Goal: Find contact information: Find contact information

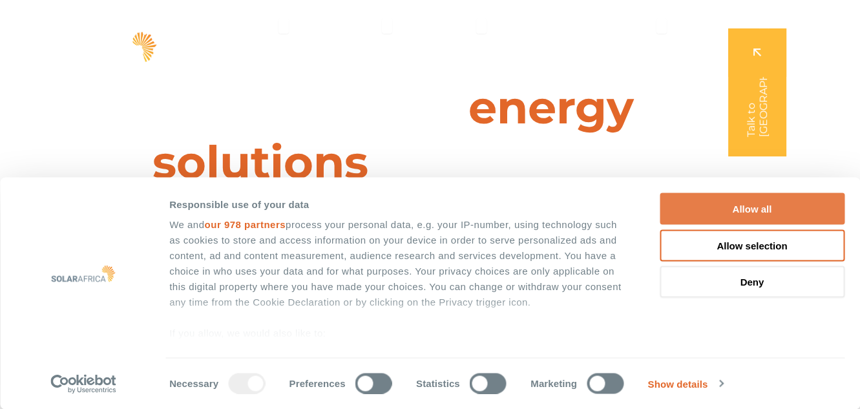
click at [767, 206] on button "Allow all" at bounding box center [752, 209] width 185 height 32
checkbox input "true"
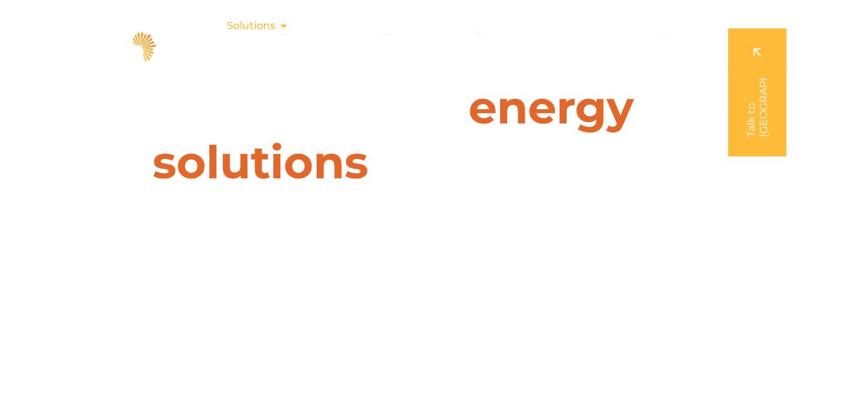
click at [279, 26] on div "Solutions Close Solutions Open Solutions" at bounding box center [257, 26] width 83 height 26
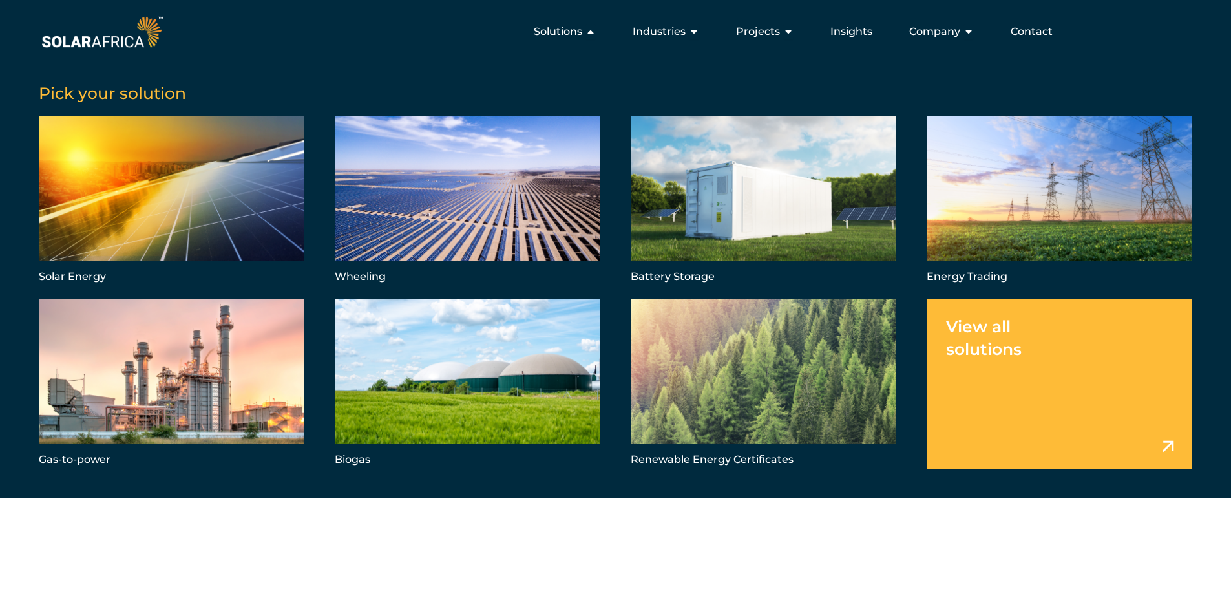
click at [463, 25] on ul "Solutions Close Solutions Open Solutions Pick your solution Solar Energy Wheeli…" at bounding box center [613, 32] width 897 height 26
click at [537, 28] on span "Solutions" at bounding box center [558, 32] width 48 height 16
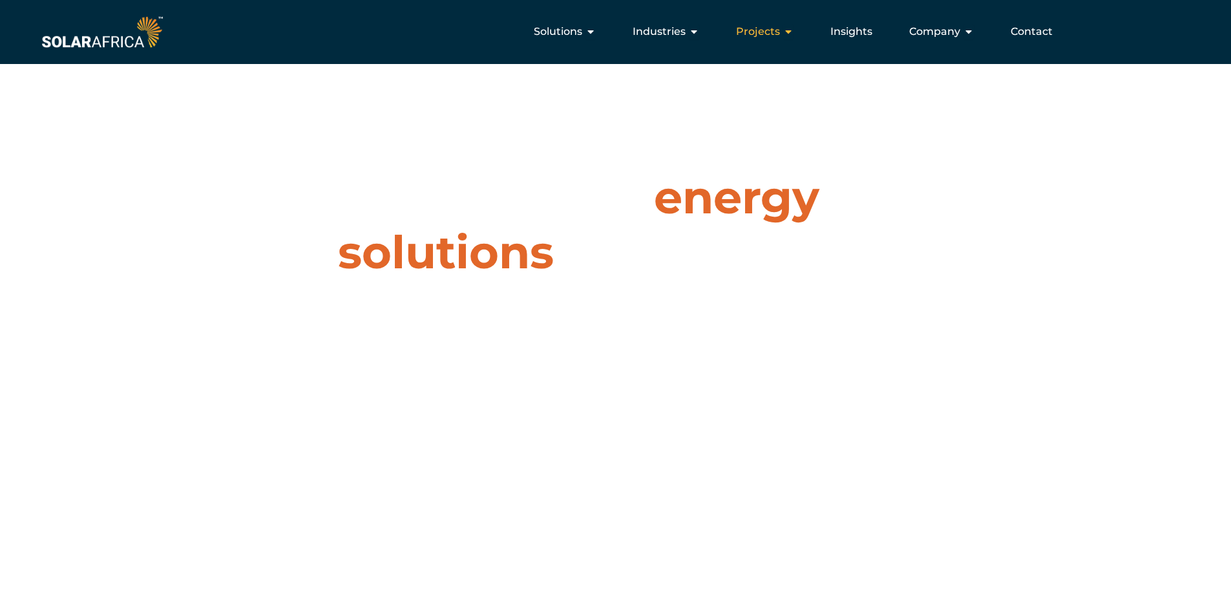
click at [769, 26] on span "Projects" at bounding box center [758, 32] width 44 height 16
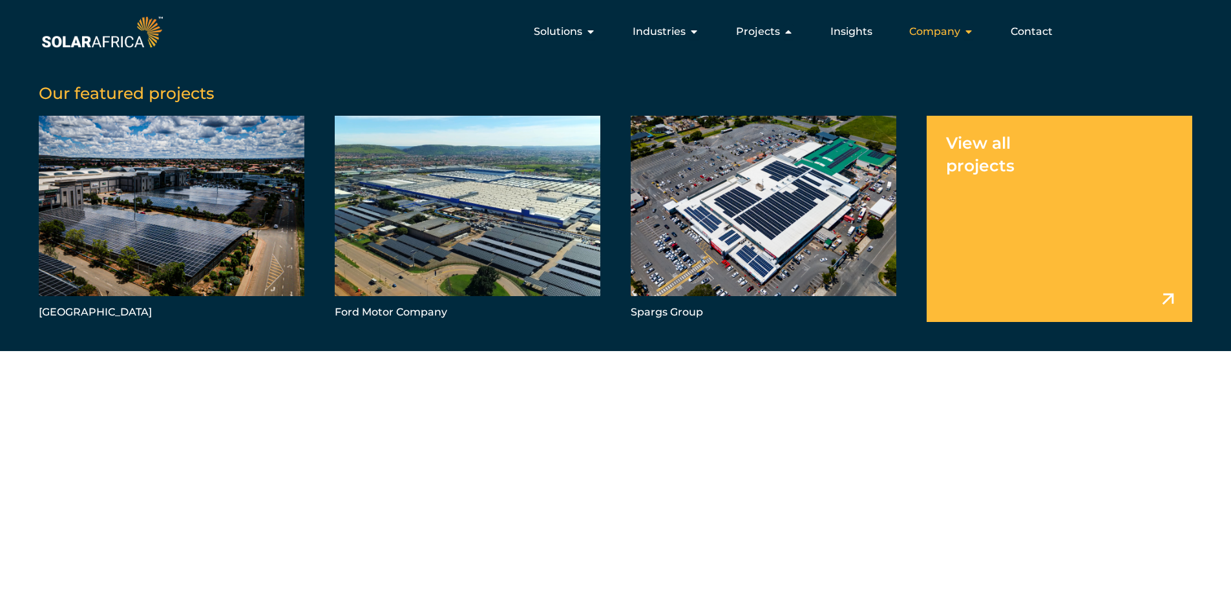
click at [859, 25] on span "Company" at bounding box center [934, 32] width 51 height 16
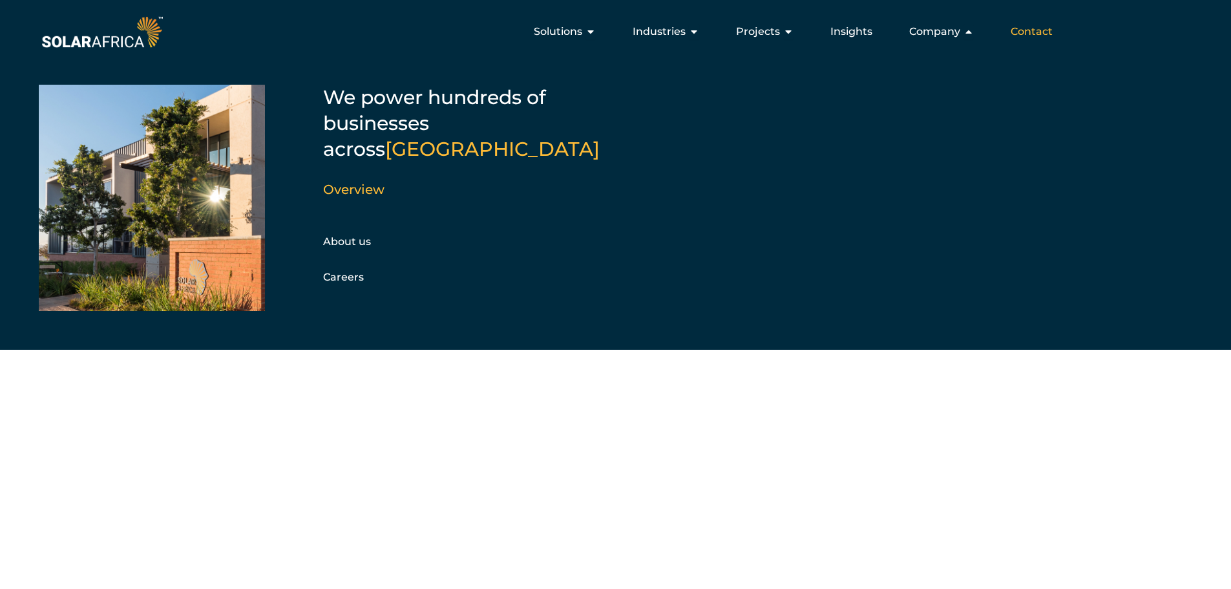
click at [859, 26] on span "Contact" at bounding box center [1031, 32] width 42 height 16
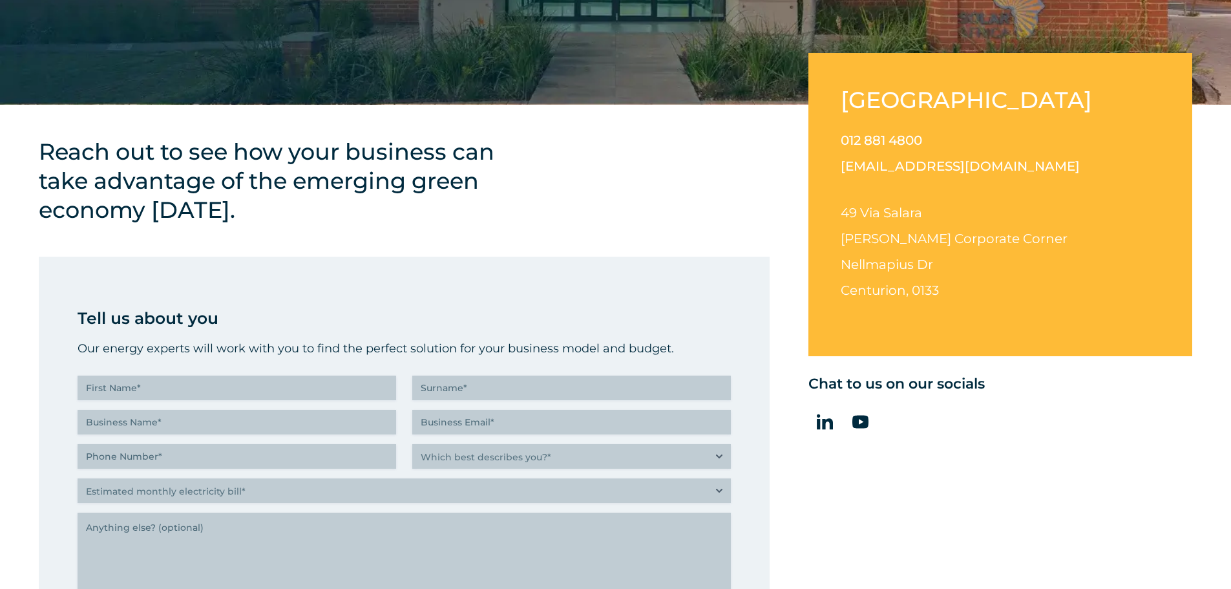
scroll to position [452, 0]
